Goal: Find contact information: Find contact information

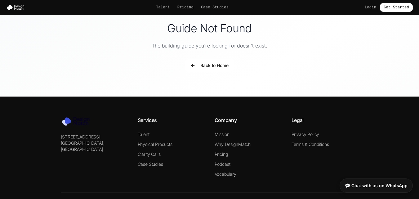
scroll to position [47, 0]
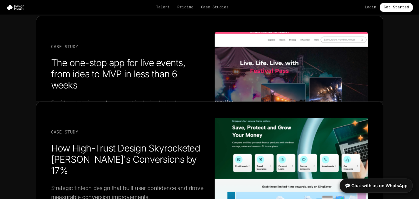
scroll to position [2390, 0]
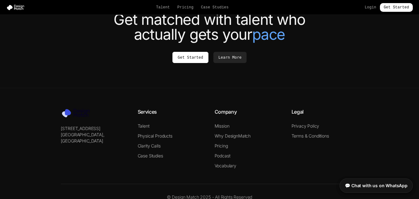
click at [165, 145] on div "Services Talent Physical Products Clarity Calls Case Studies" at bounding box center [171, 138] width 67 height 61
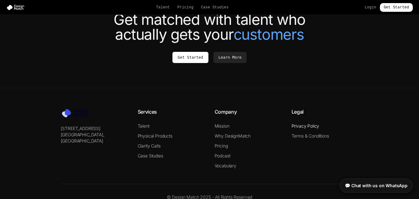
click at [294, 123] on link "Privacy Policy" at bounding box center [305, 125] width 28 height 5
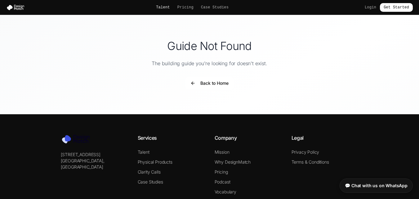
click at [164, 9] on link "Talent" at bounding box center [163, 7] width 14 height 5
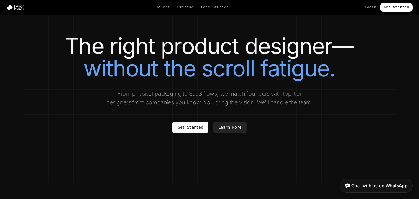
click at [223, 69] on span "without the scroll fatigue." at bounding box center [209, 68] width 252 height 27
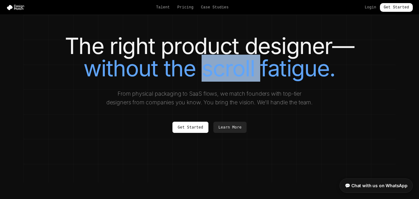
click at [223, 69] on span "without the scroll fatigue." at bounding box center [209, 68] width 252 height 27
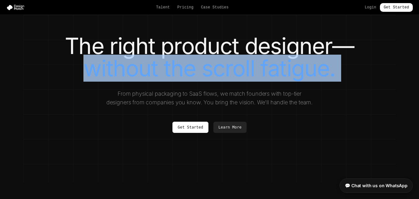
click at [223, 69] on span "without the scroll fatigue." at bounding box center [209, 68] width 252 height 27
click at [248, 66] on span "without the scroll fatigue." at bounding box center [209, 68] width 252 height 27
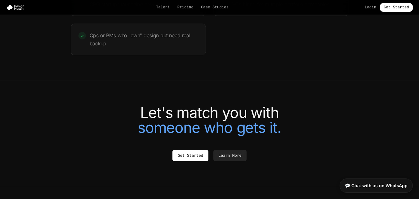
scroll to position [1425, 0]
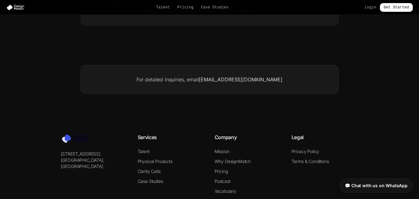
scroll to position [341, 0]
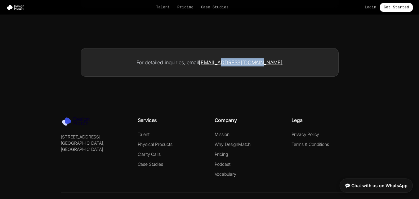
drag, startPoint x: 278, startPoint y: 62, endPoint x: 233, endPoint y: 62, distance: 44.9
click at [233, 62] on p "For detailed inquiries, email privacy@designmatch.io" at bounding box center [209, 62] width 237 height 8
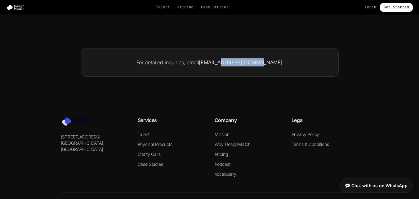
copy link "designmatch.io"
